Goal: Task Accomplishment & Management: Use online tool/utility

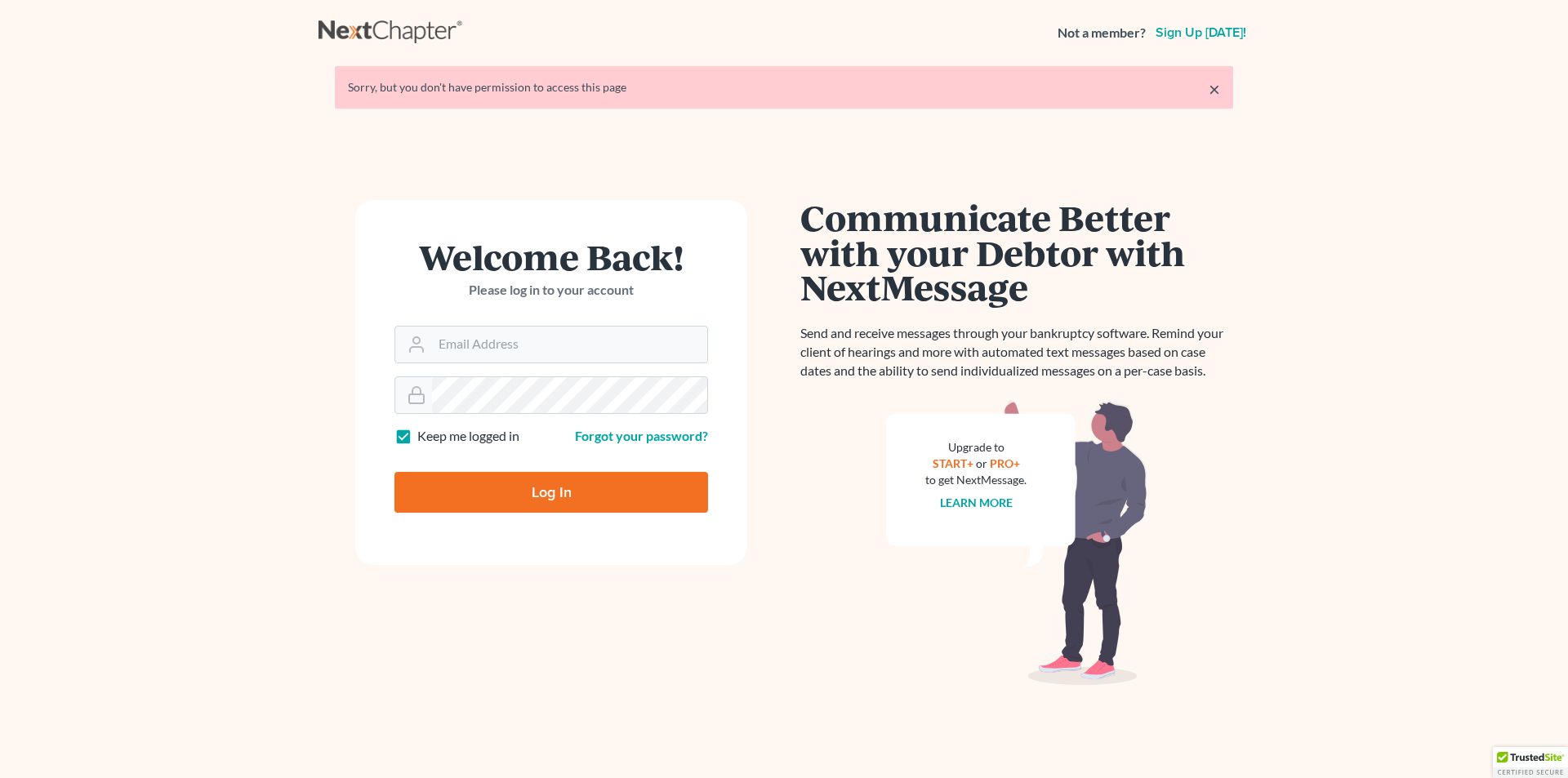
click at [565, 495] on input "Log In" at bounding box center [551, 492] width 314 height 40
type input "Thinking..."
click at [514, 341] on input "Email Address" at bounding box center [570, 345] width 275 height 36
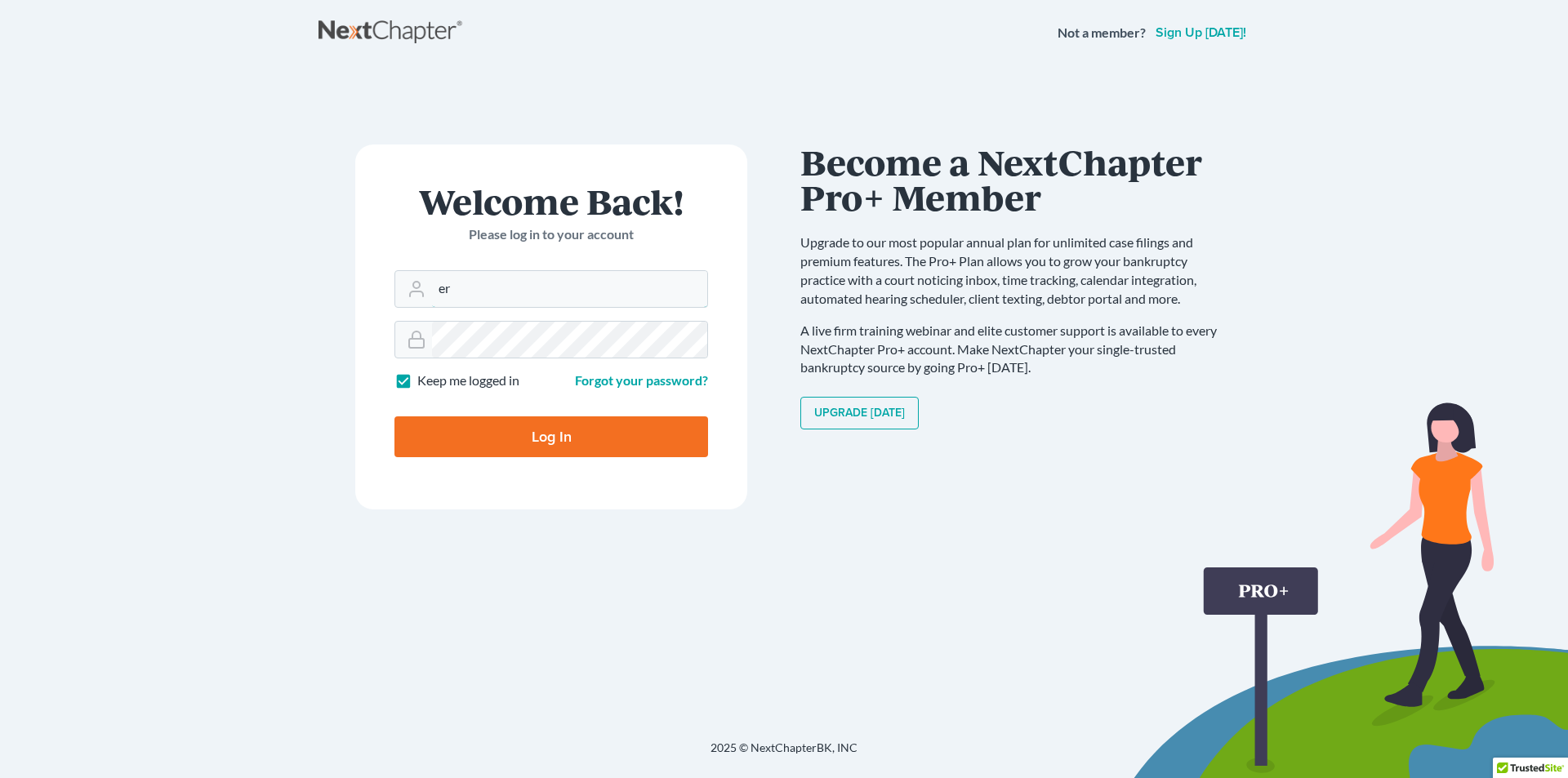
type input "[PERSON_NAME][EMAIL_ADDRESS][DOMAIN_NAME]"
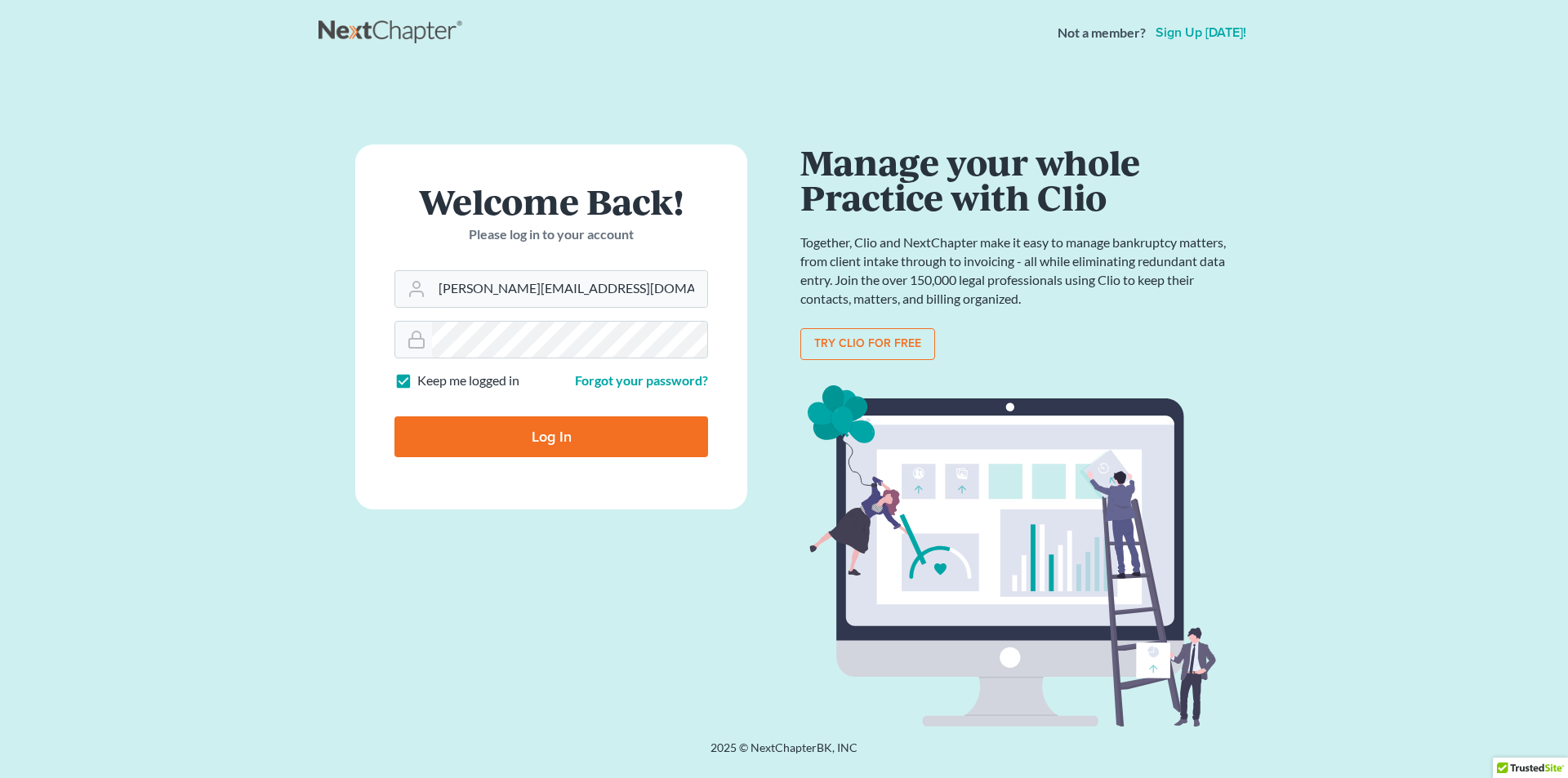
click at [530, 439] on input "Log In" at bounding box center [551, 437] width 314 height 40
type input "Thinking..."
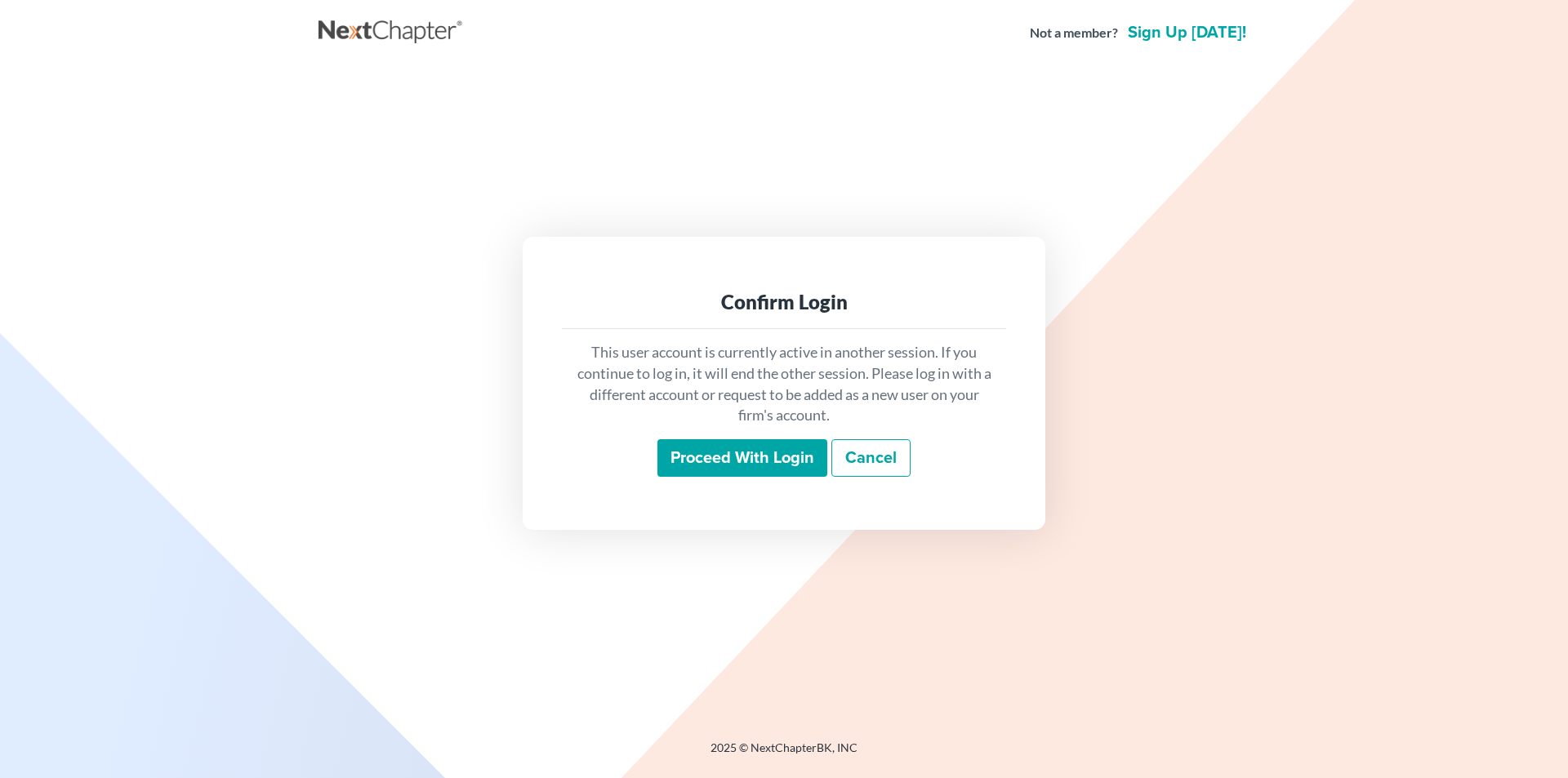
click at [752, 465] on input "Proceed with login" at bounding box center [742, 458] width 170 height 38
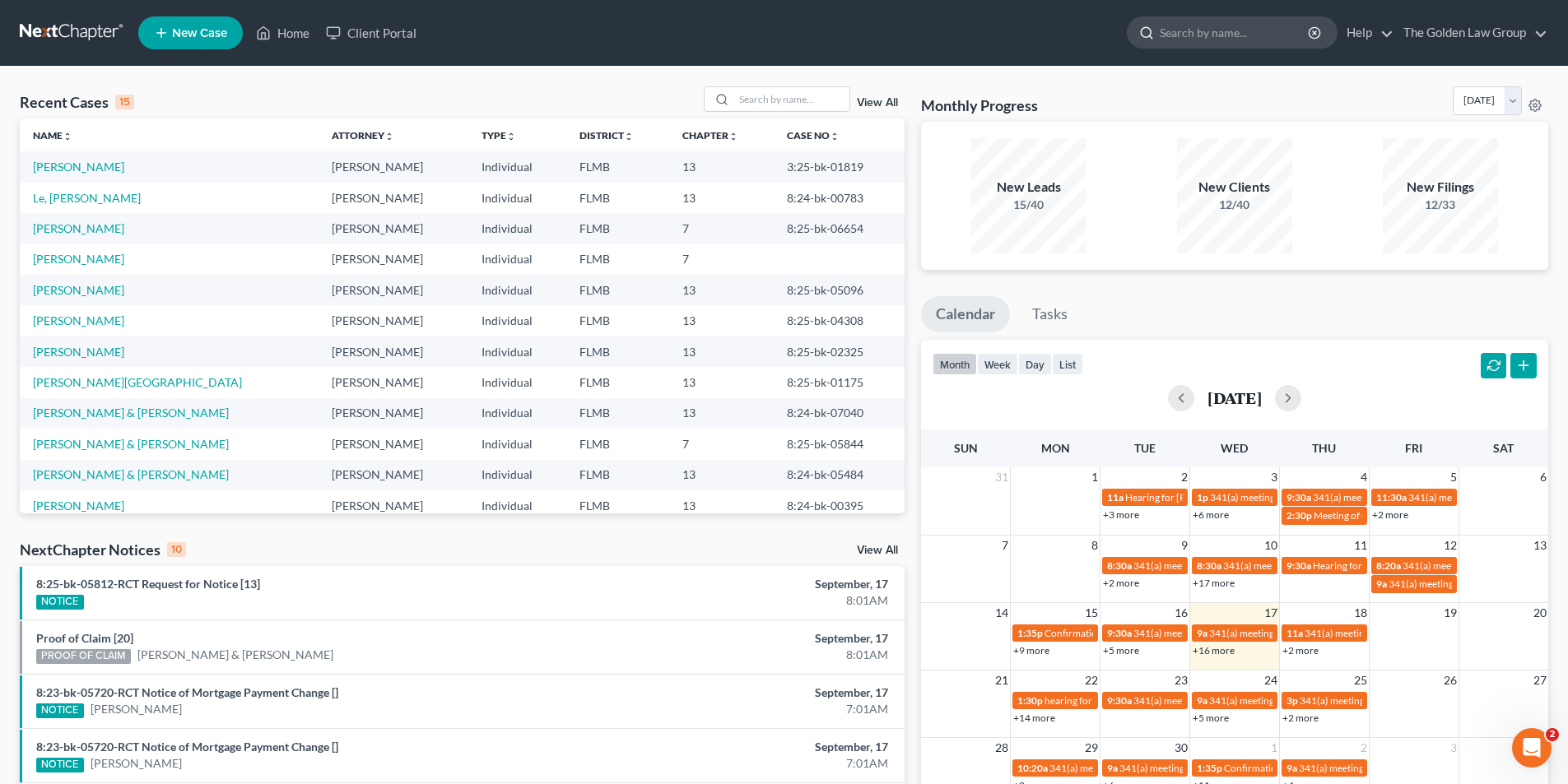
click at [1254, 36] on input "search" at bounding box center [1235, 33] width 151 height 30
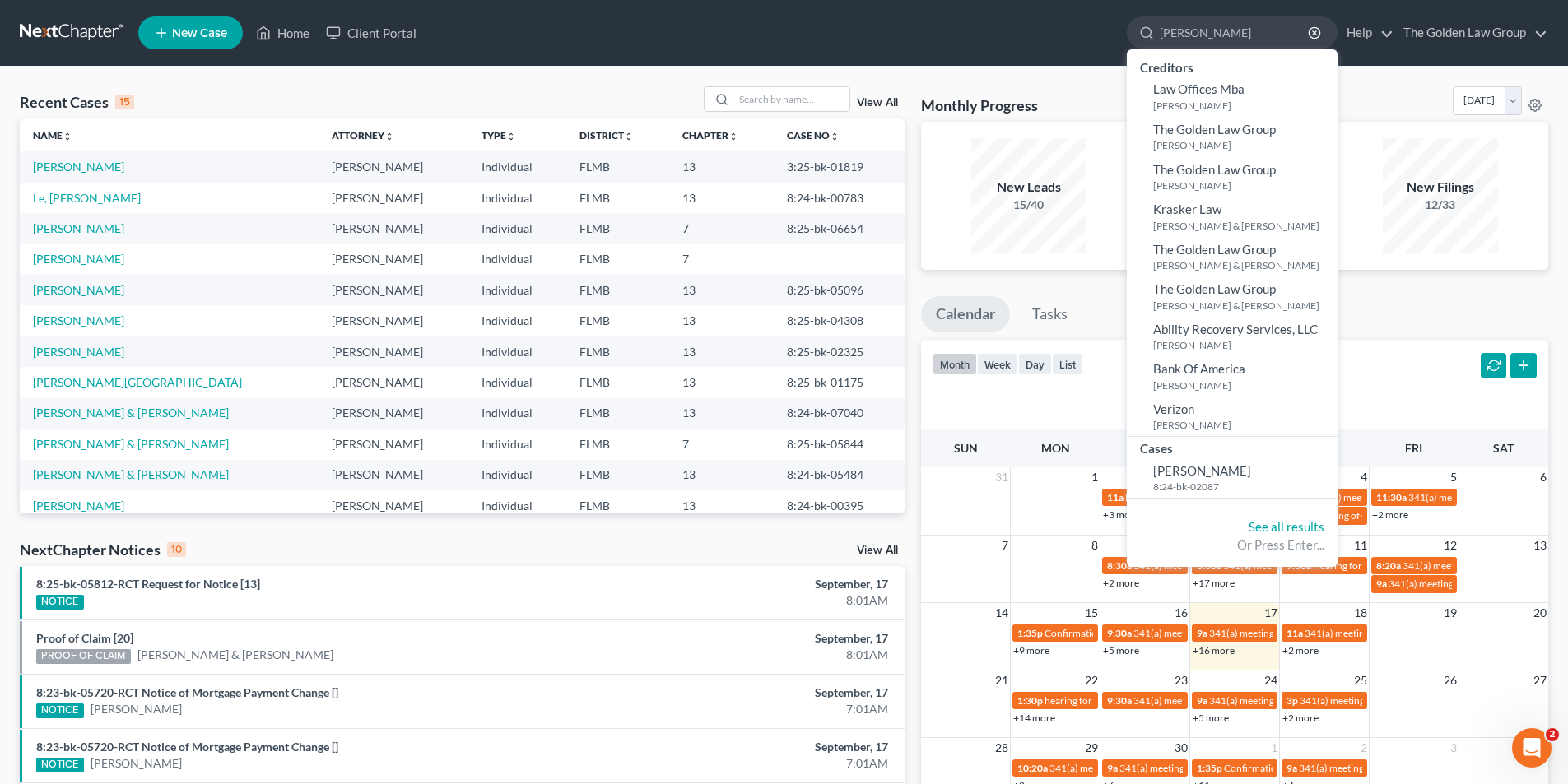
type input "Lawson, Pamela"
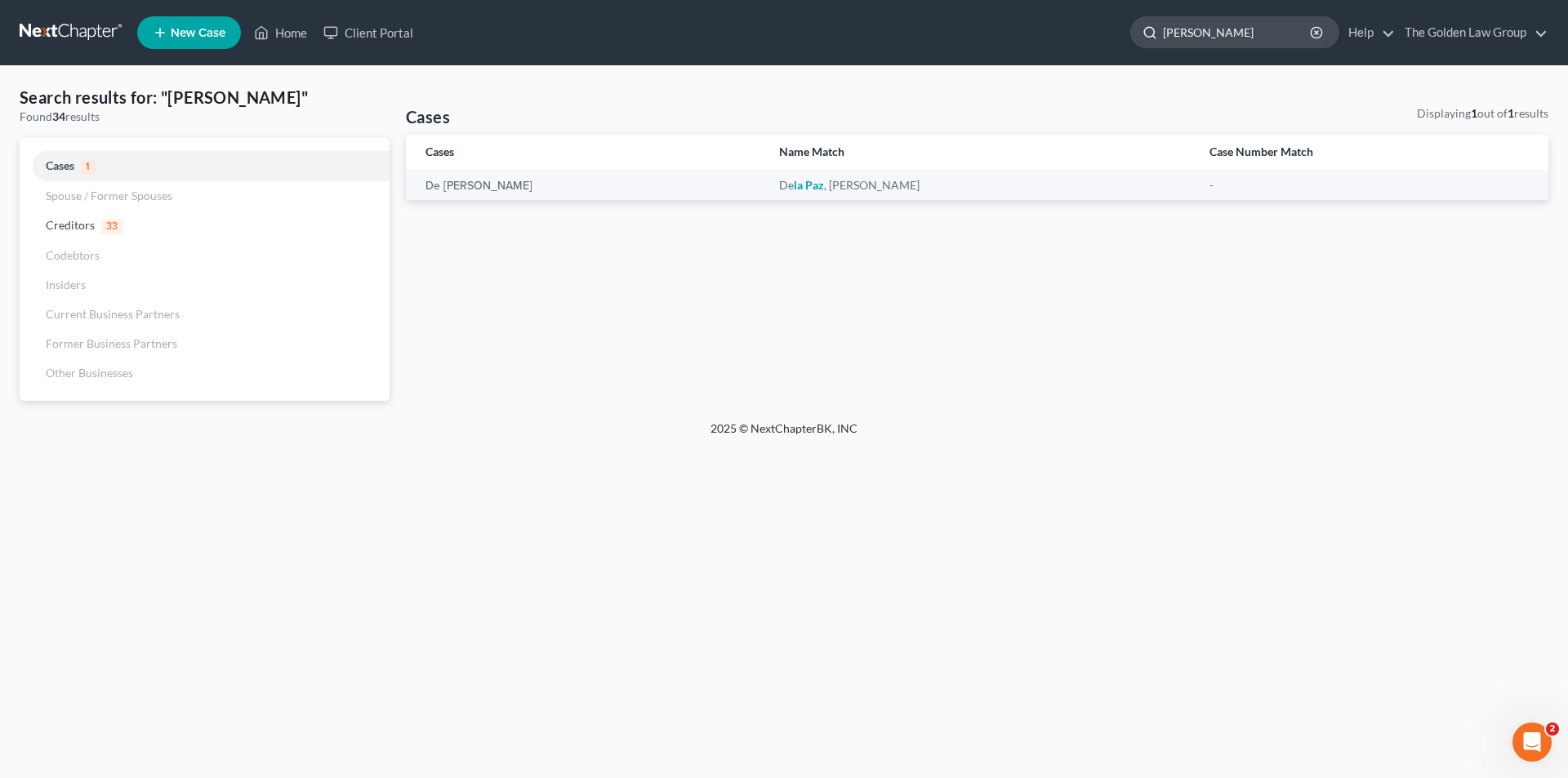
click at [1267, 32] on input "Lawson, Pamela" at bounding box center [1238, 33] width 149 height 30
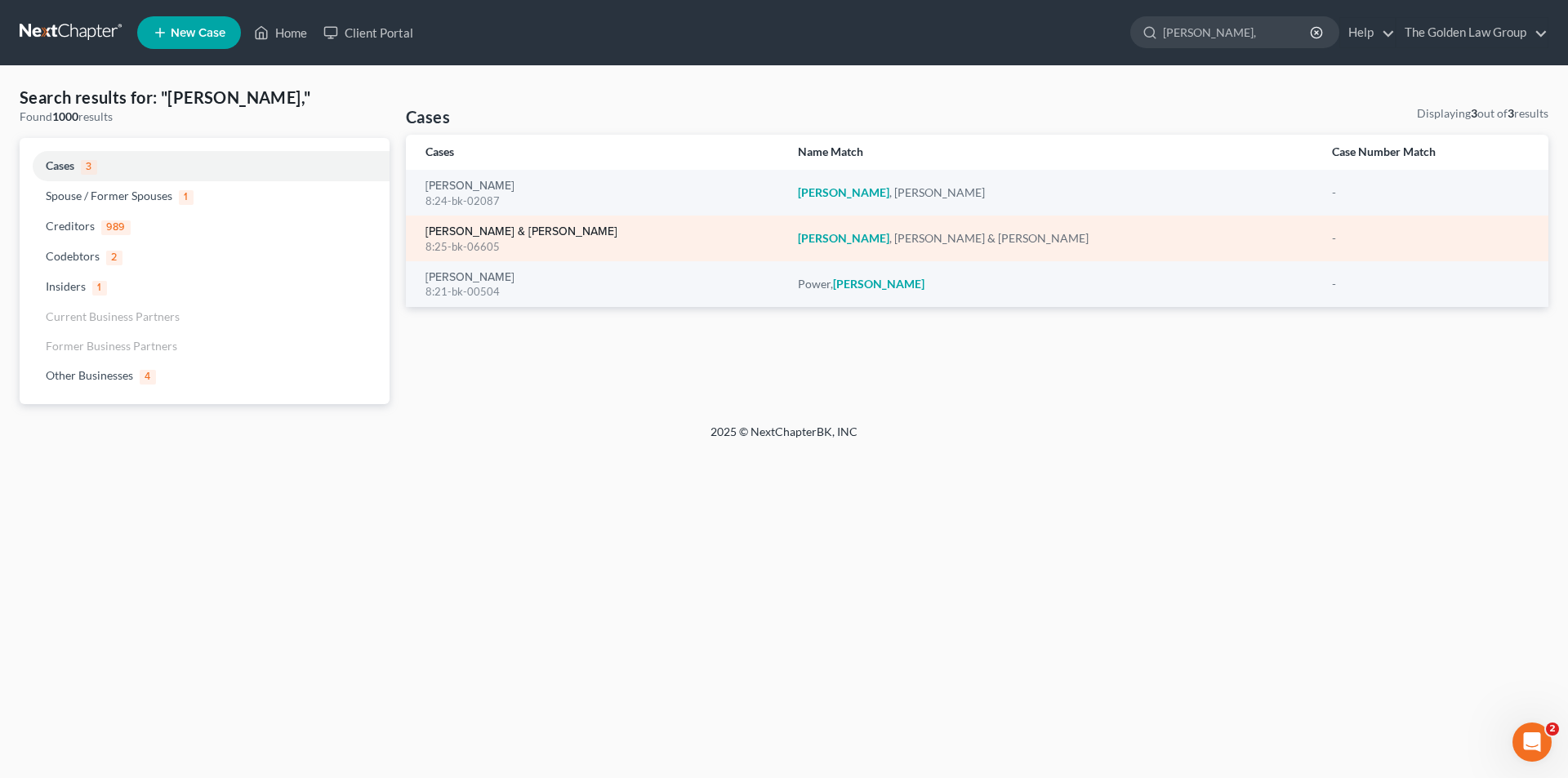
type input "Lawson,"
click at [483, 229] on link "Lawson, Doyle & Pamela" at bounding box center [521, 231] width 192 height 11
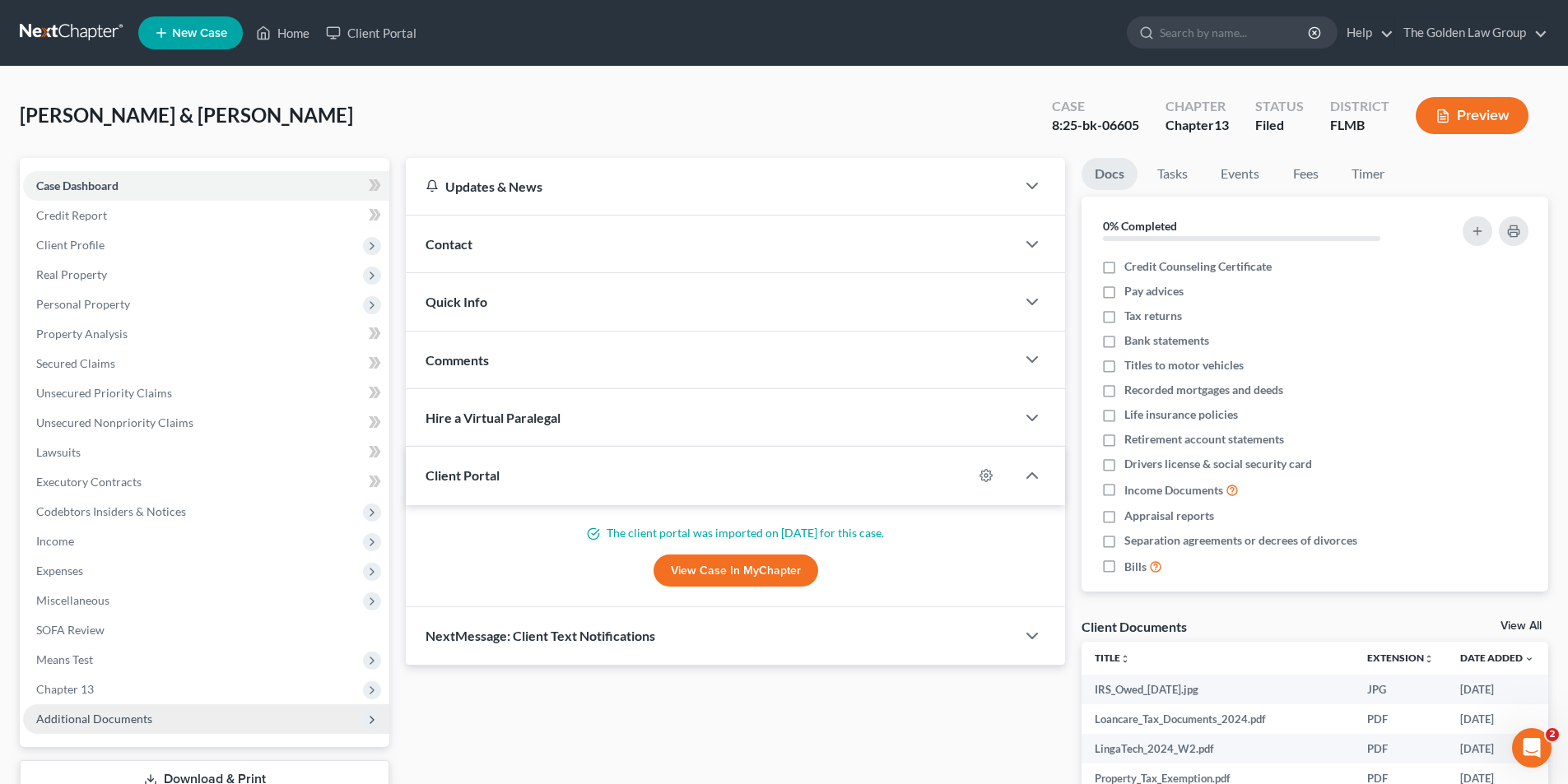
click at [97, 712] on span "Additional Documents" at bounding box center [94, 719] width 116 height 14
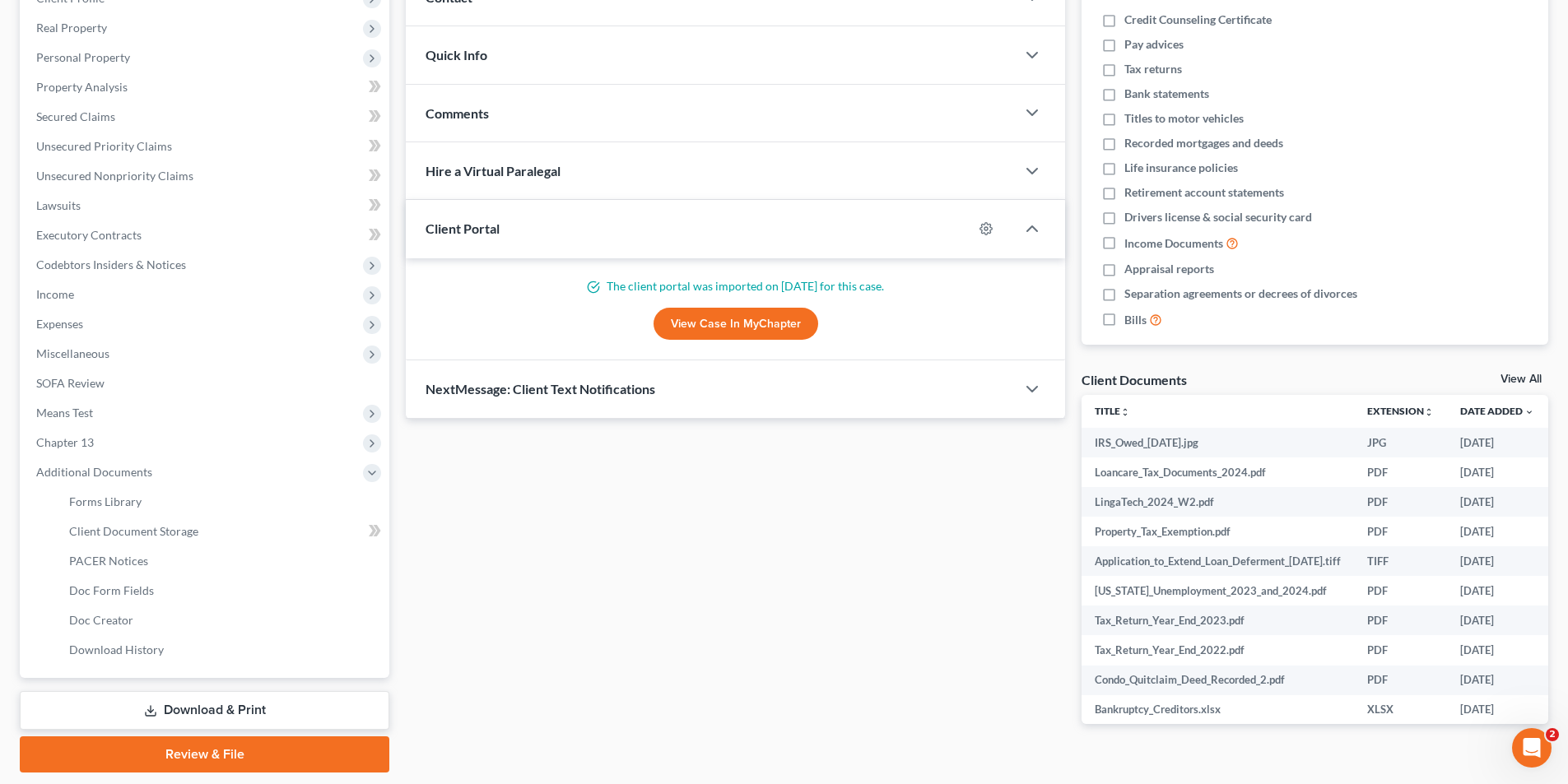
scroll to position [298, 0]
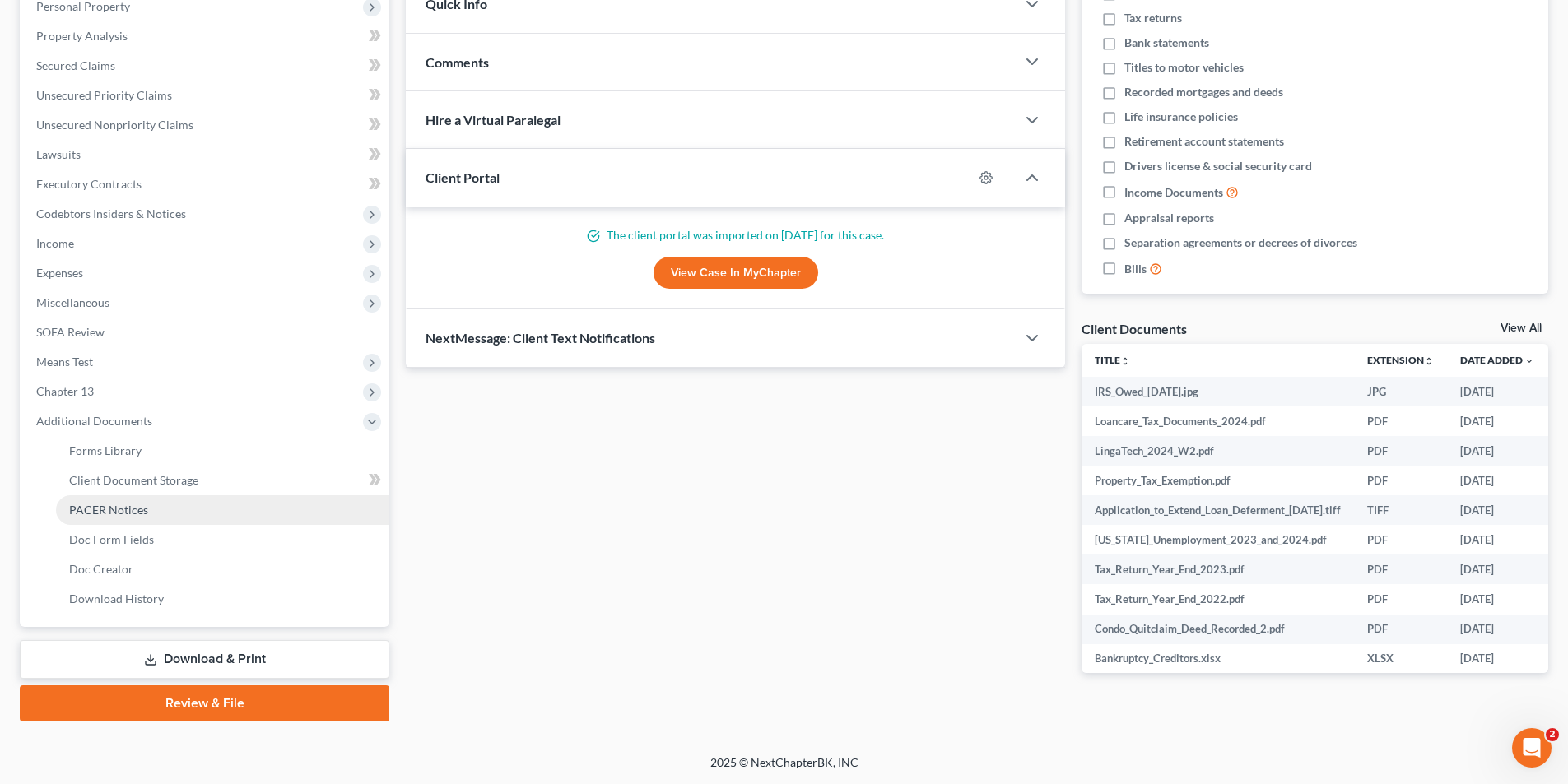
click at [122, 512] on span "PACER Notices" at bounding box center [108, 510] width 79 height 14
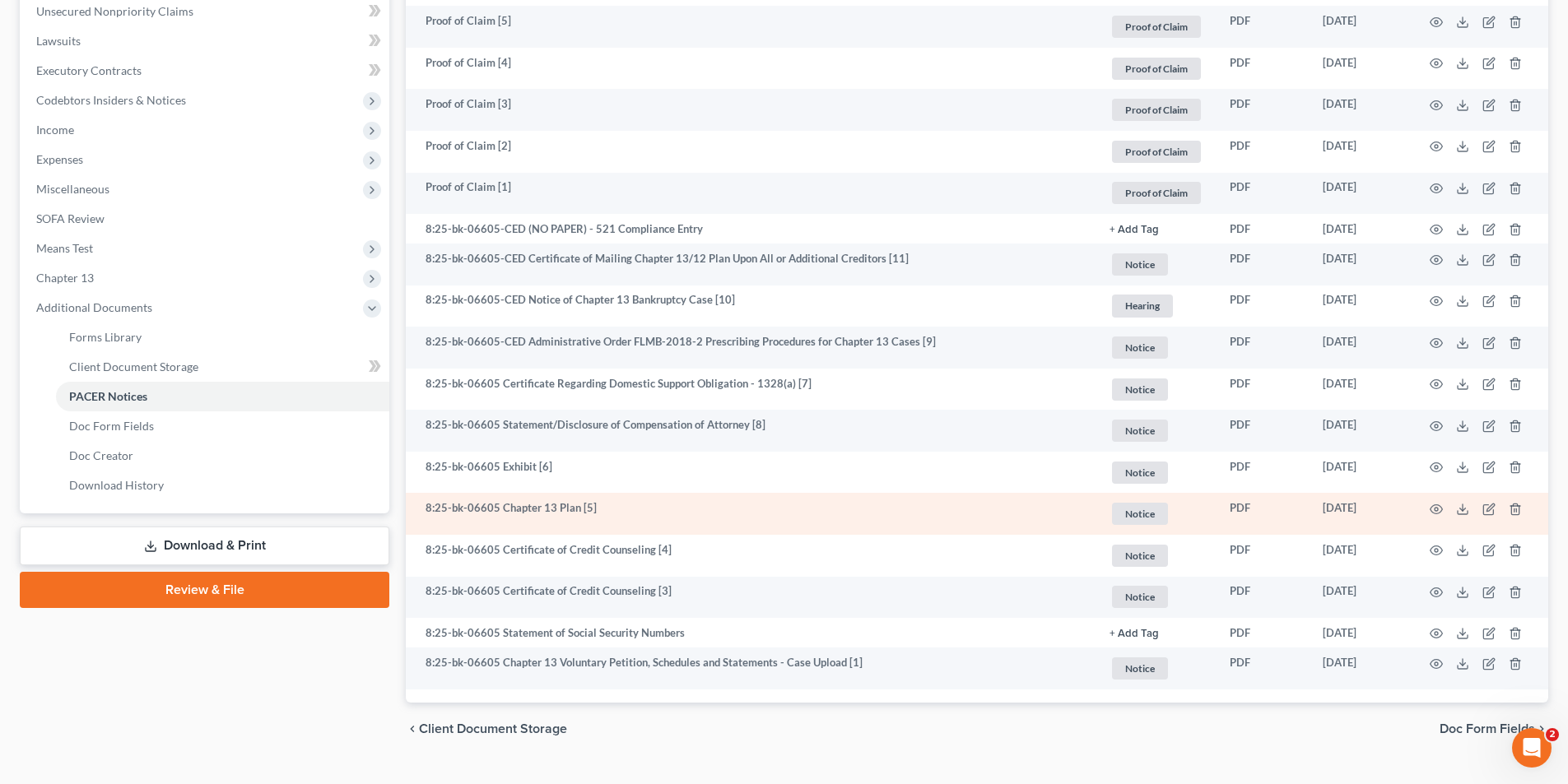
scroll to position [446, 0]
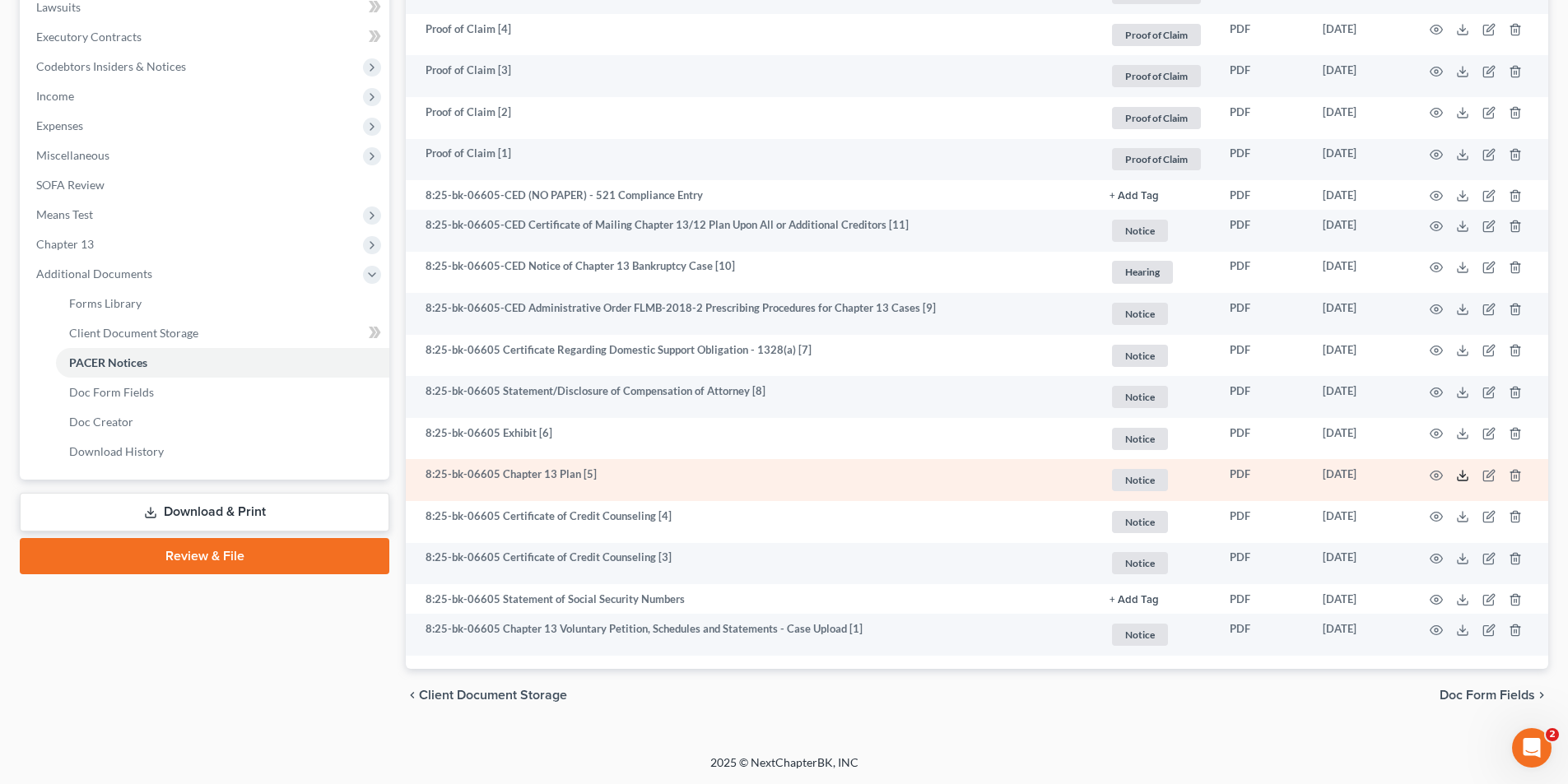
click at [1466, 476] on icon at bounding box center [1463, 476] width 13 height 13
